Goal: Transaction & Acquisition: Purchase product/service

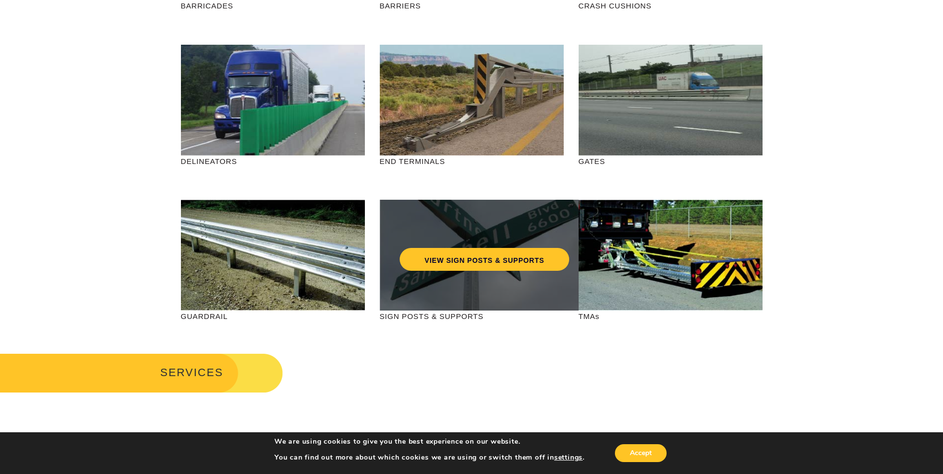
scroll to position [249, 0]
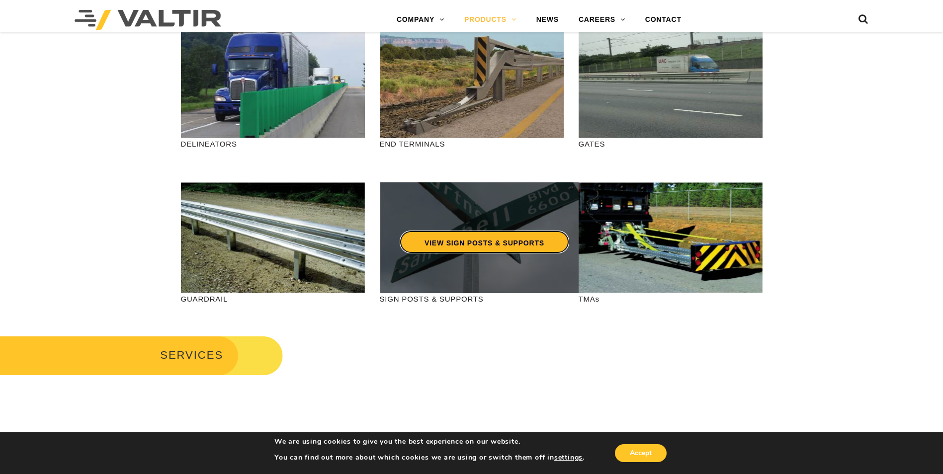
click at [481, 243] on link "VIEW SIGN POSTS & SUPPORTS" at bounding box center [484, 242] width 169 height 23
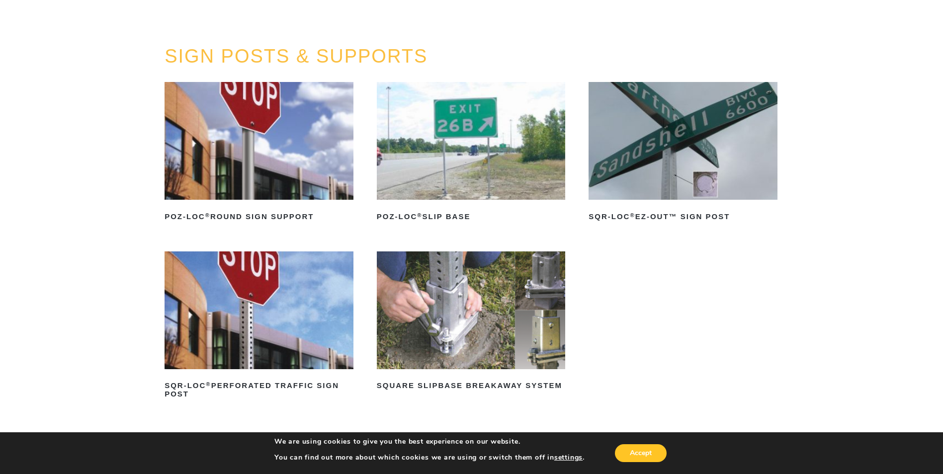
scroll to position [99, 0]
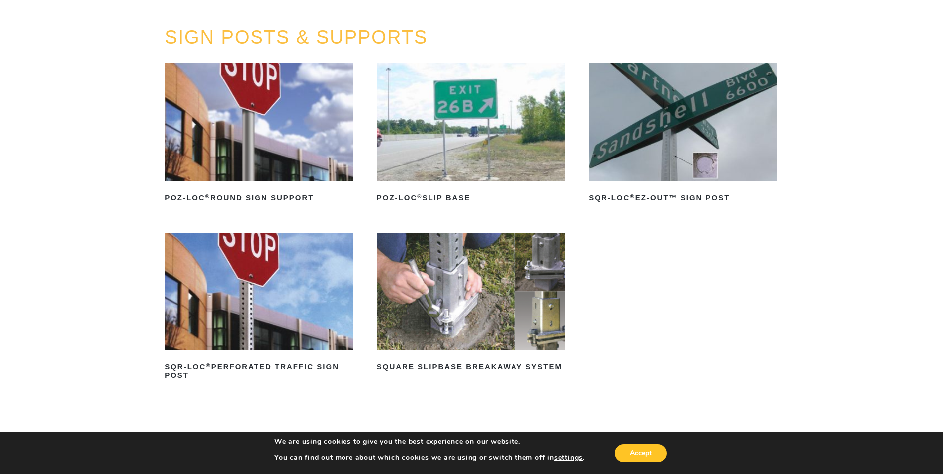
click at [463, 341] on img at bounding box center [471, 292] width 189 height 118
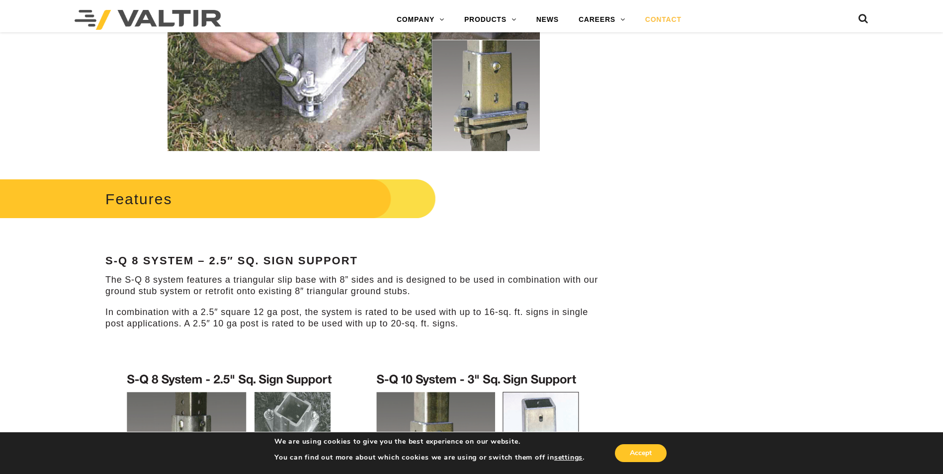
scroll to position [298, 0]
